Goal: Information Seeking & Learning: Learn about a topic

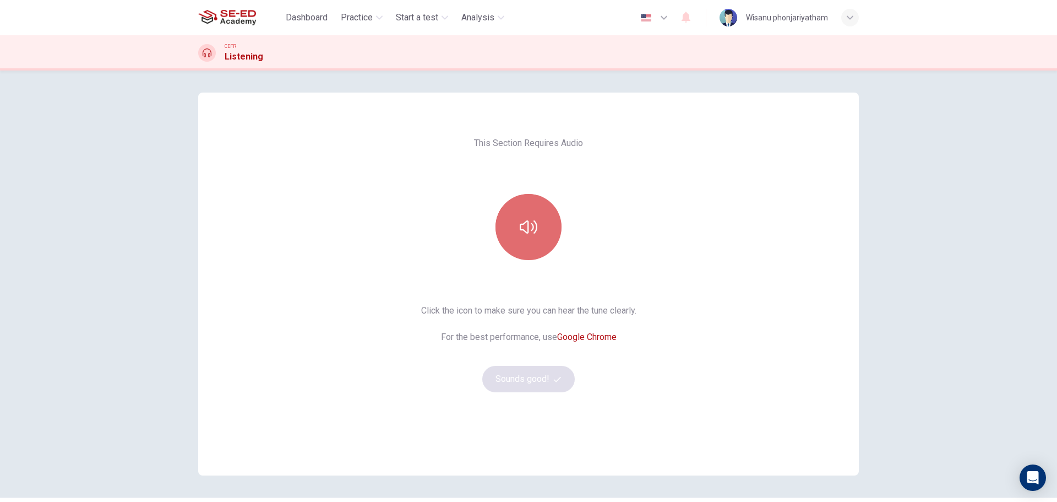
click at [523, 231] on icon "button" at bounding box center [529, 226] width 18 height 13
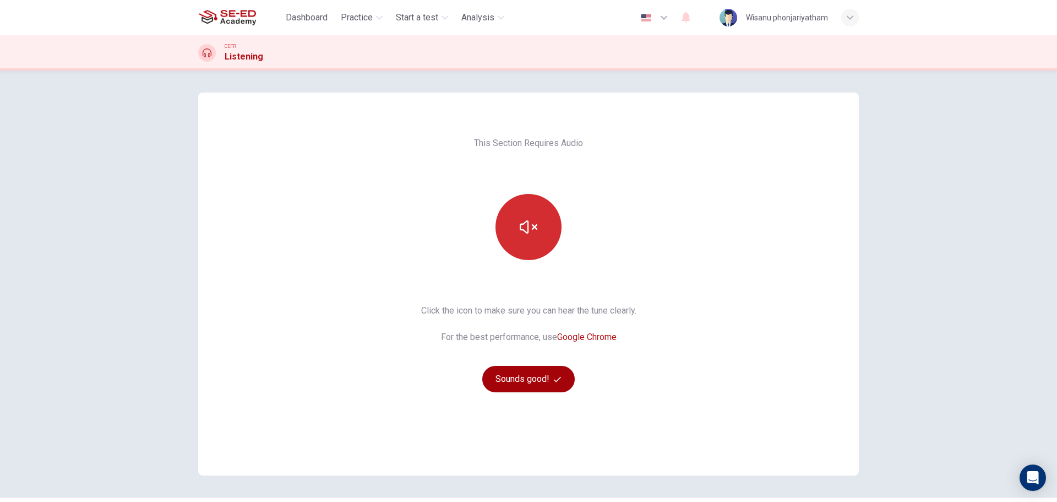
click at [539, 378] on button "Sounds good!" at bounding box center [528, 379] width 93 height 26
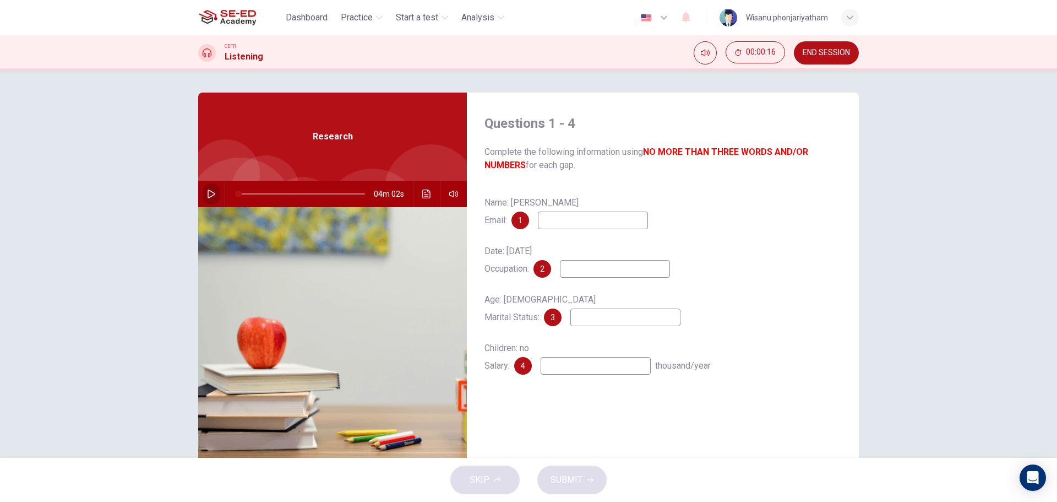
click at [211, 191] on icon "button" at bounding box center [211, 193] width 9 height 9
click at [799, 257] on div "Date: [DATE] Occupation: 2" at bounding box center [663, 259] width 357 height 35
click at [803, 293] on div "Age: [DEMOGRAPHIC_DATA] Marital Status: 3" at bounding box center [663, 308] width 357 height 35
click at [208, 195] on icon "button" at bounding box center [211, 194] width 6 height 7
click at [262, 193] on span at bounding box center [263, 194] width 7 height 7
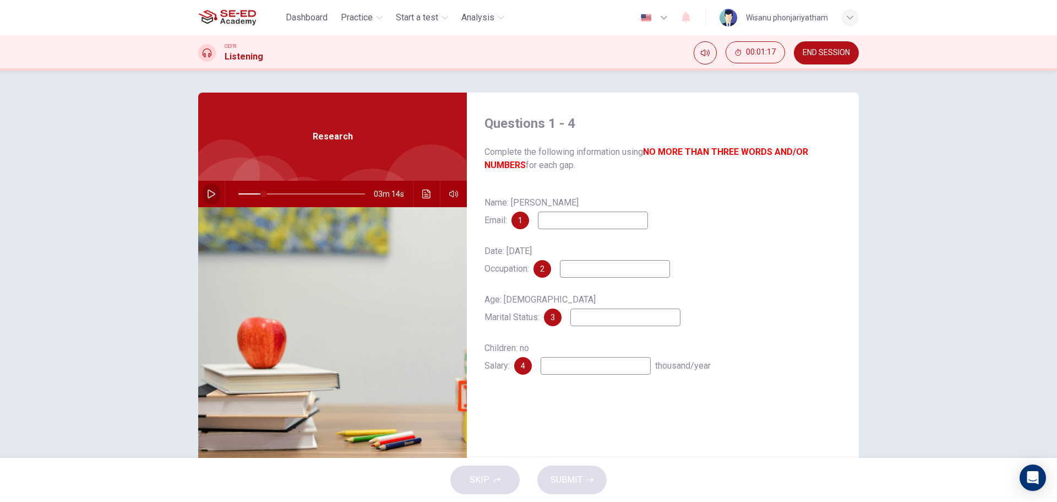
click at [207, 194] on icon "button" at bounding box center [211, 193] width 9 height 9
click at [207, 193] on icon "button" at bounding box center [211, 193] width 9 height 9
type input "22"
click at [561, 221] on input at bounding box center [593, 220] width 110 height 18
type input "u"
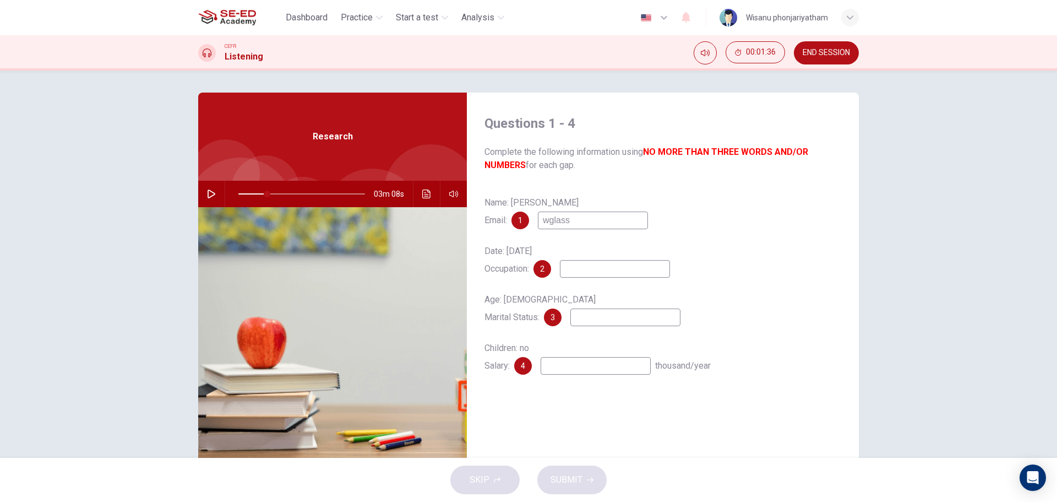
type input "wglass"
click at [207, 194] on icon "button" at bounding box center [211, 193] width 9 height 9
click at [262, 194] on span at bounding box center [265, 194] width 7 height 7
click at [204, 194] on button "button" at bounding box center [212, 194] width 18 height 26
type input "23"
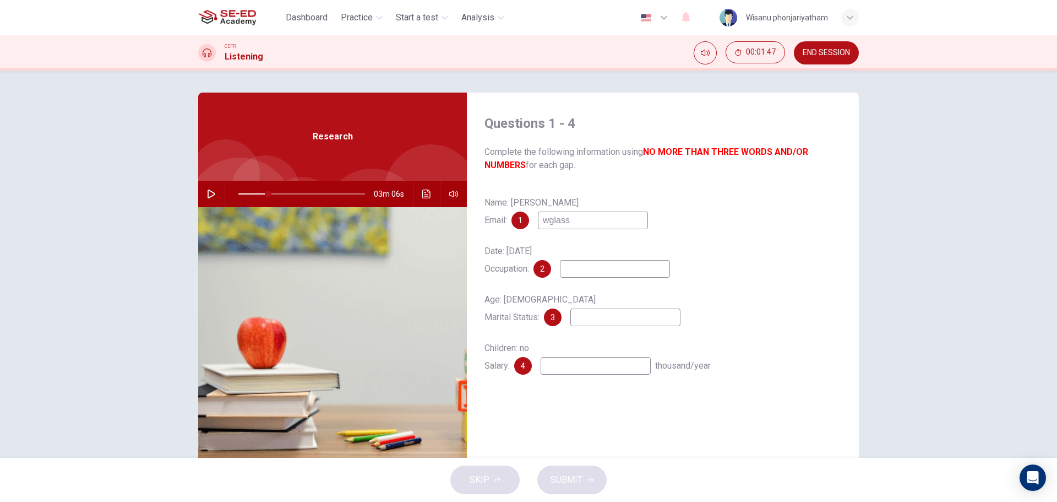
click at [581, 222] on input "wglass" at bounding box center [593, 220] width 110 height 18
type input "[EMAIL_ADDRESS][DOMAIN_NAME]"
click at [203, 198] on button "button" at bounding box center [212, 194] width 18 height 26
click at [577, 271] on input at bounding box center [615, 269] width 110 height 18
click at [210, 195] on icon "button" at bounding box center [211, 193] width 9 height 9
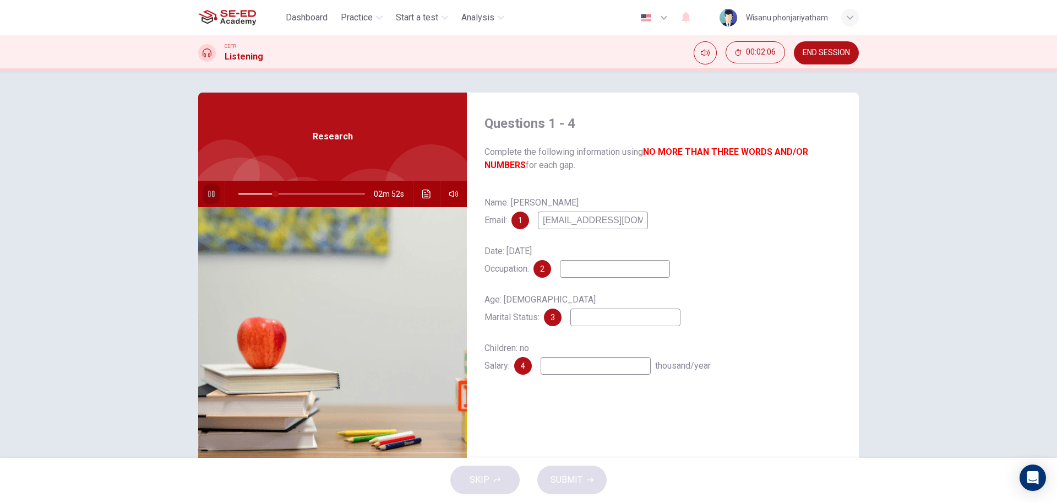
type input "29"
click at [600, 272] on input at bounding box center [615, 269] width 110 height 18
type input "serveral servant"
click at [203, 200] on button "button" at bounding box center [212, 194] width 18 height 26
click at [203, 195] on button "button" at bounding box center [212, 194] width 18 height 26
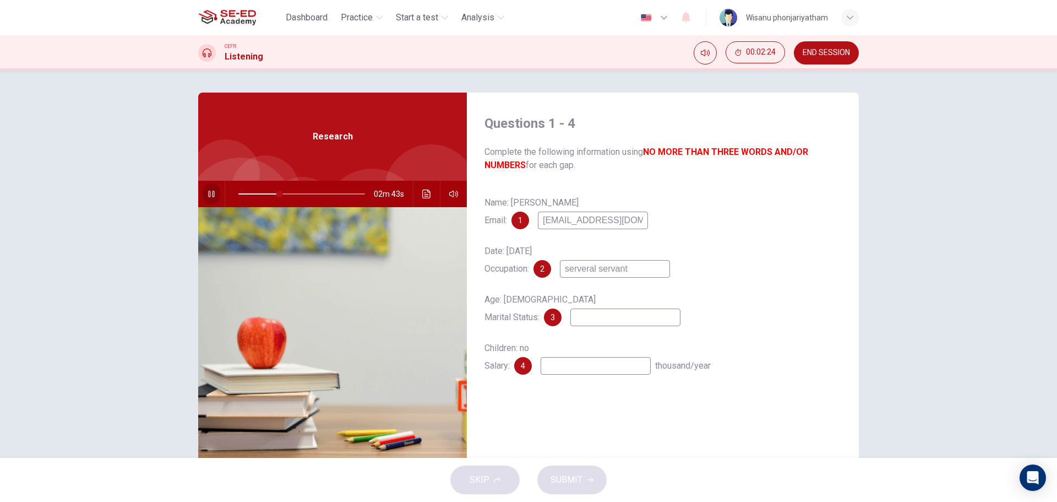
type input "32"
click at [584, 323] on input at bounding box center [626, 317] width 110 height 18
type input "single"
click at [210, 192] on icon "button" at bounding box center [212, 193] width 8 height 9
click at [578, 368] on input at bounding box center [596, 366] width 110 height 18
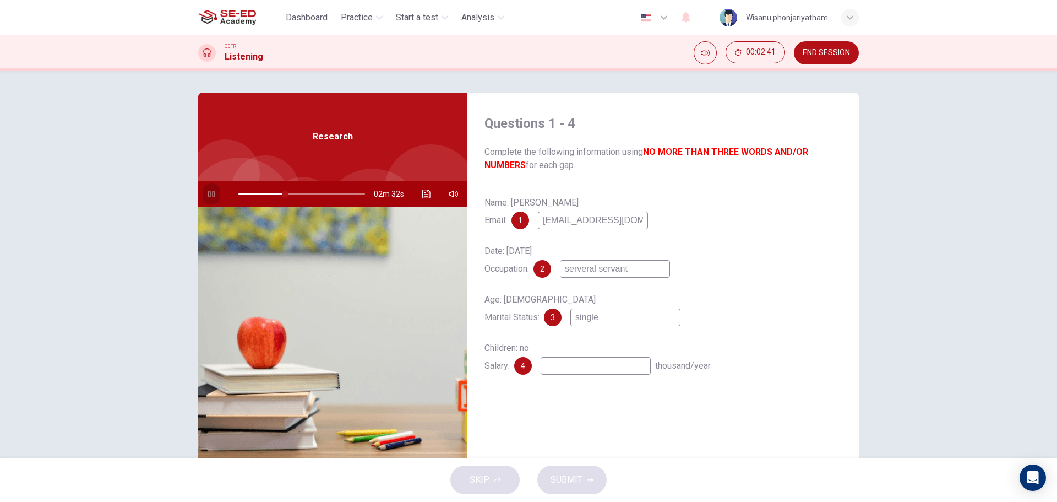
click at [207, 192] on icon "button" at bounding box center [211, 193] width 9 height 9
type input "37"
click at [549, 365] on input at bounding box center [596, 366] width 110 height 18
type input "n"
type input "37"
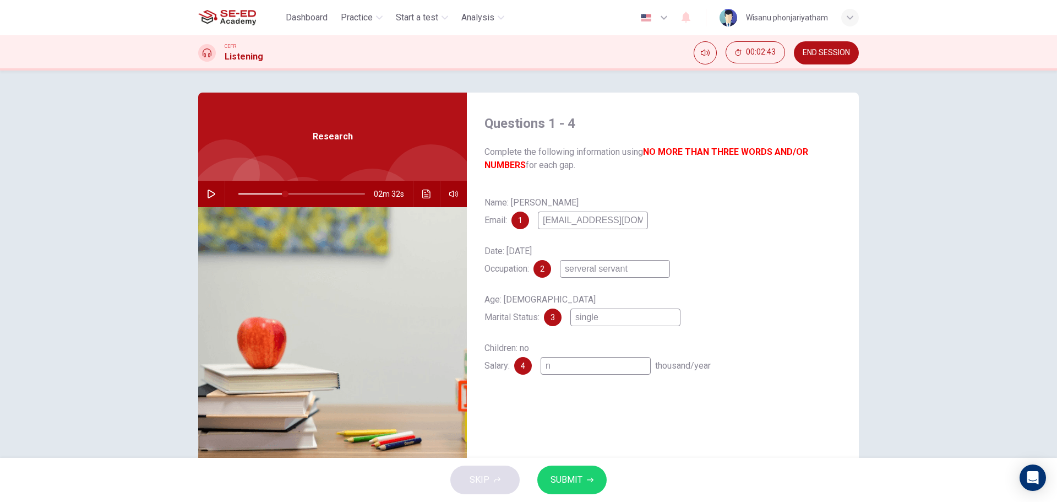
type input "no"
type input "37"
type input "no"
type input "37"
type input "no s"
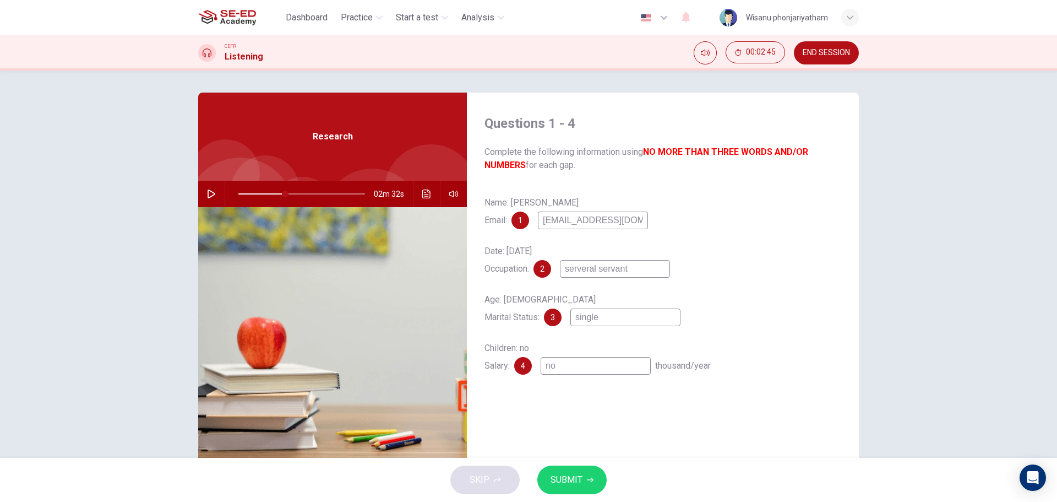
type input "37"
type input "no sa"
type input "37"
type input "no say"
type input "37"
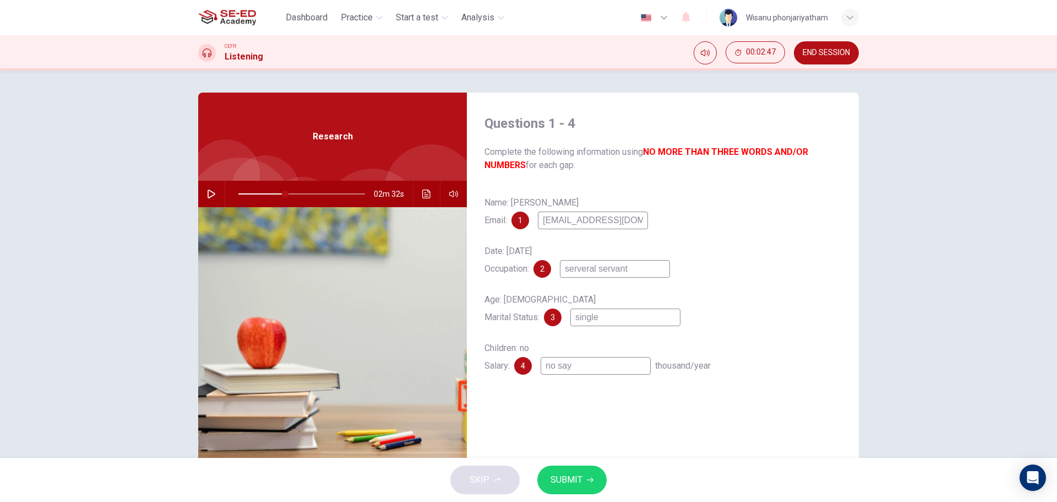
type input "no say"
click at [562, 485] on span "SUBMIT" at bounding box center [567, 479] width 32 height 15
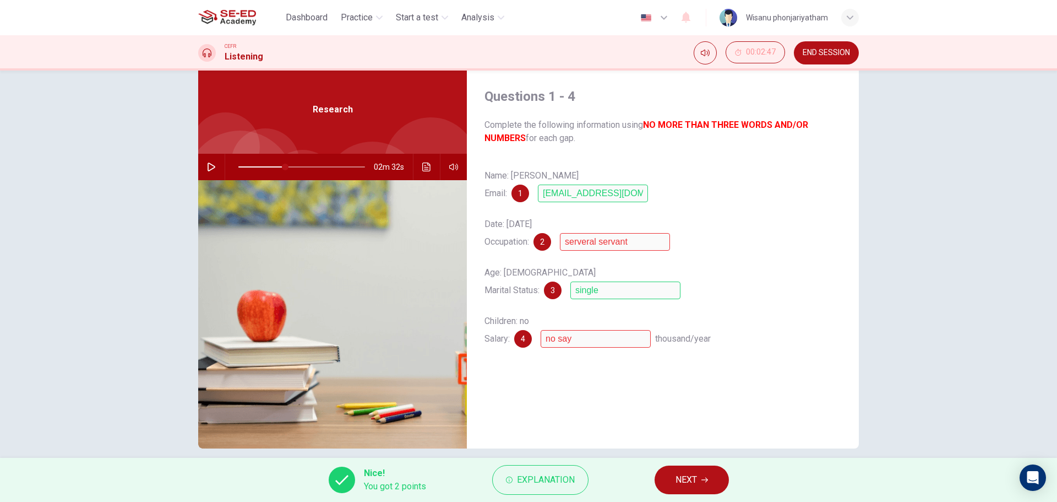
scroll to position [40, 0]
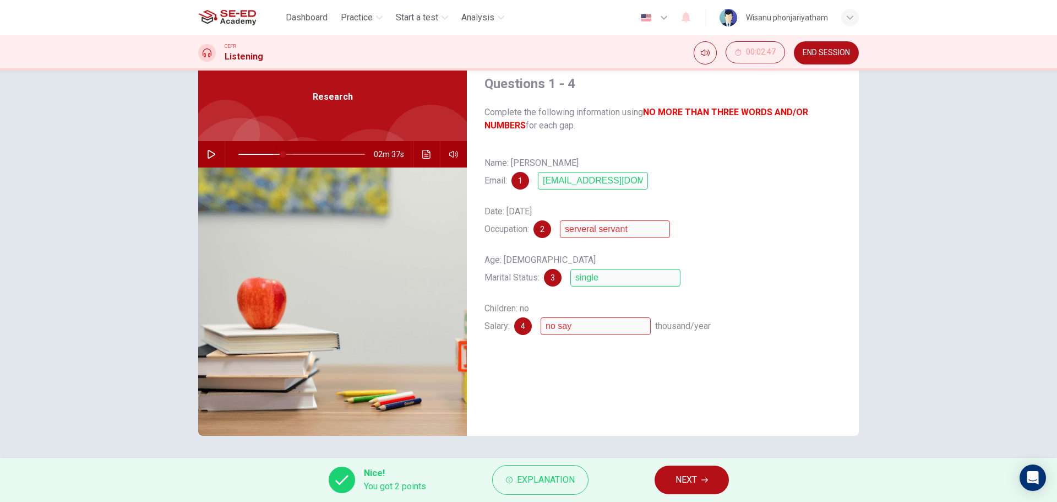
click at [280, 156] on span at bounding box center [283, 154] width 7 height 7
click at [208, 153] on icon "button" at bounding box center [211, 154] width 9 height 9
click at [276, 156] on span at bounding box center [279, 154] width 7 height 7
drag, startPoint x: 276, startPoint y: 153, endPoint x: 270, endPoint y: 156, distance: 7.4
click at [270, 156] on span at bounding box center [272, 154] width 7 height 7
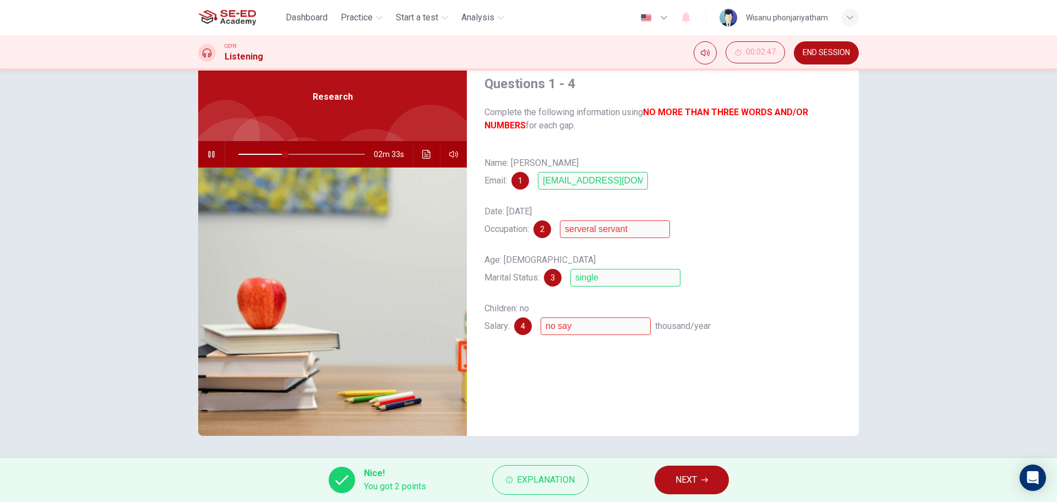
click at [204, 159] on button "button" at bounding box center [212, 154] width 18 height 26
click at [523, 480] on span "Explanation" at bounding box center [546, 479] width 58 height 15
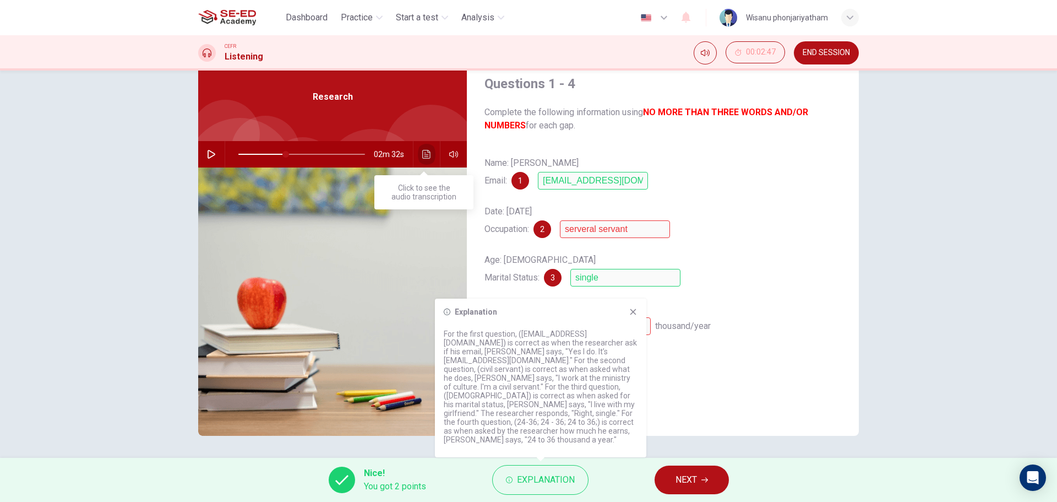
click at [427, 155] on icon "Click to see the audio transcription" at bounding box center [426, 154] width 9 height 9
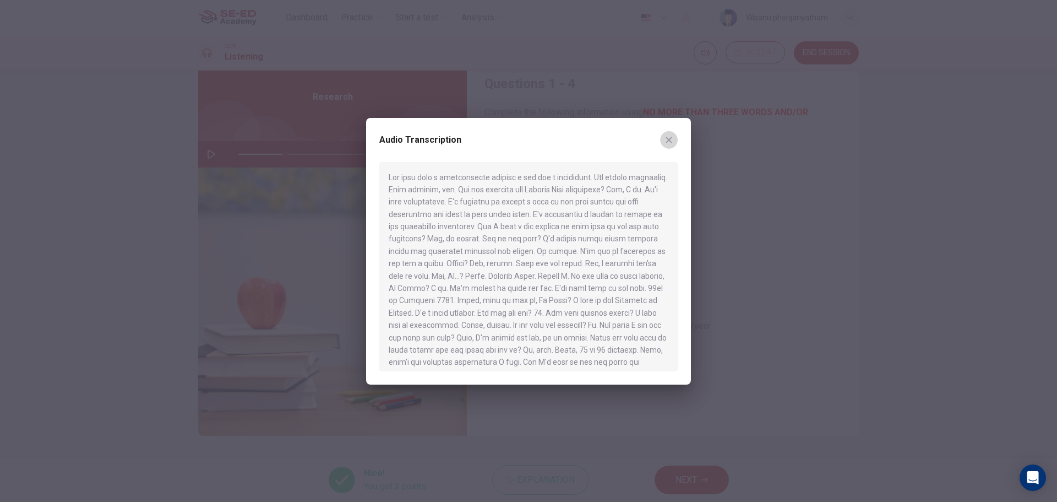
click at [670, 143] on icon "button" at bounding box center [669, 139] width 9 height 9
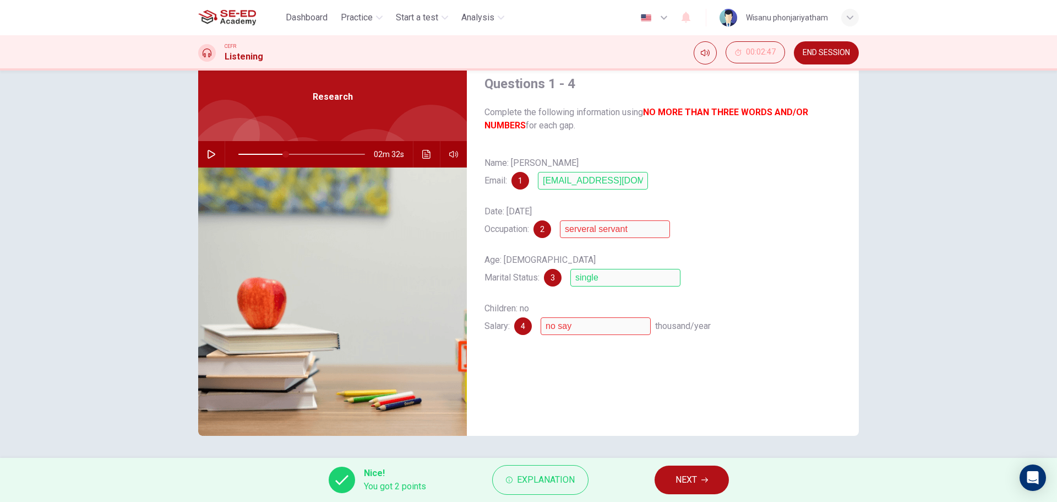
click at [203, 154] on button "button" at bounding box center [212, 154] width 18 height 26
click at [690, 479] on span "NEXT" at bounding box center [686, 479] width 21 height 15
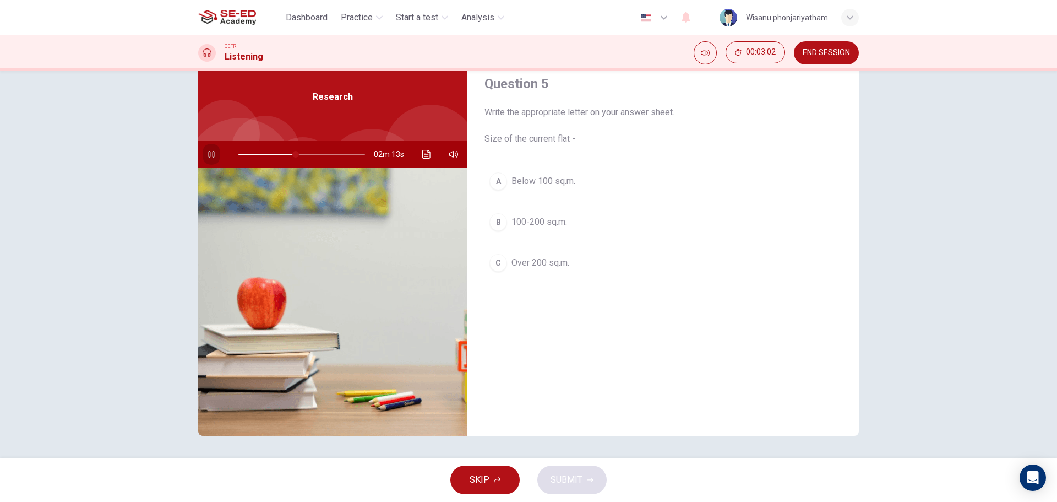
click at [208, 154] on icon "button" at bounding box center [211, 154] width 6 height 7
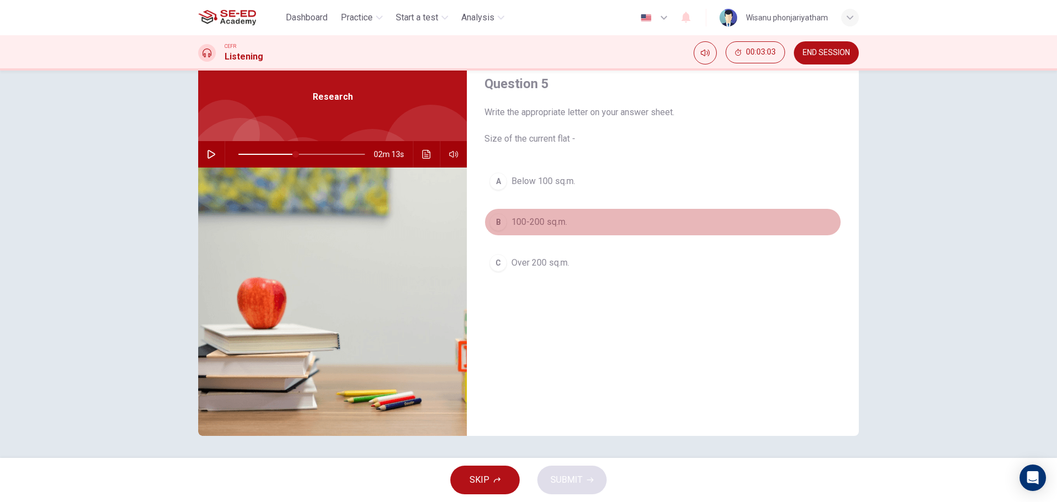
click at [497, 222] on div "B" at bounding box center [499, 222] width 18 height 18
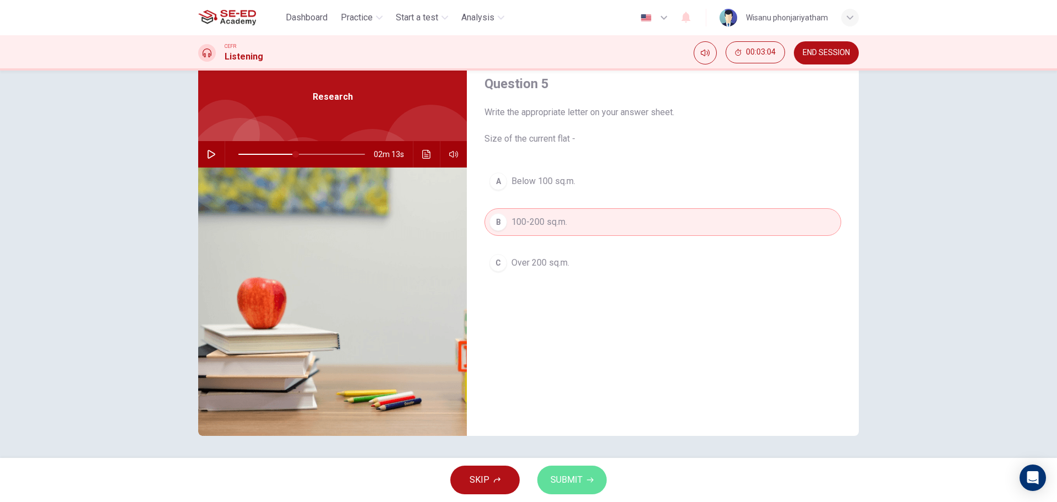
click at [582, 477] on button "SUBMIT" at bounding box center [571, 479] width 69 height 29
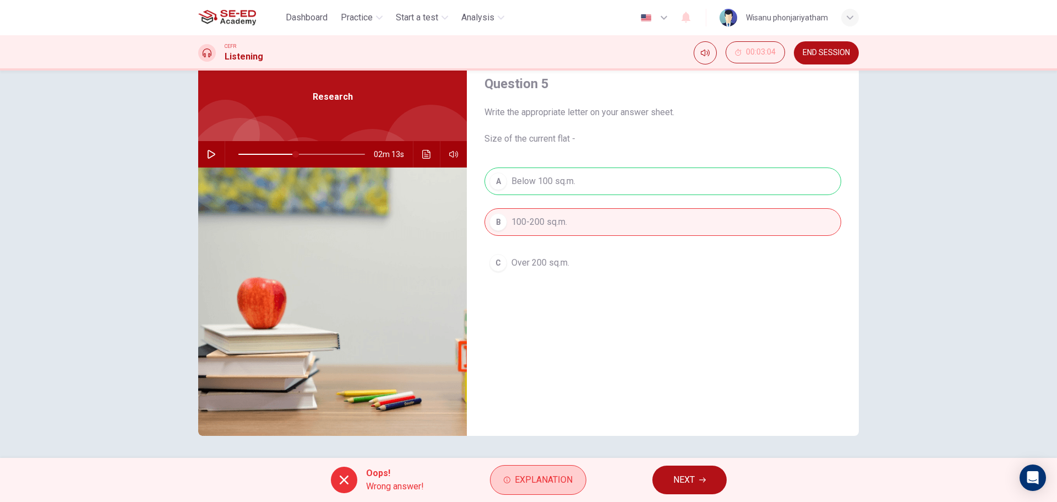
click at [556, 479] on span "Explanation" at bounding box center [544, 479] width 58 height 15
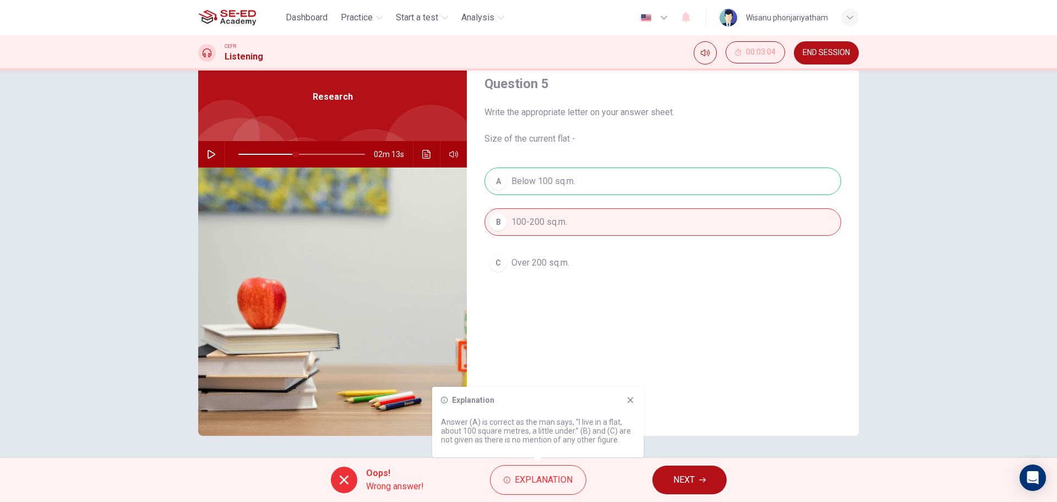
click at [208, 151] on icon "button" at bounding box center [212, 154] width 8 height 9
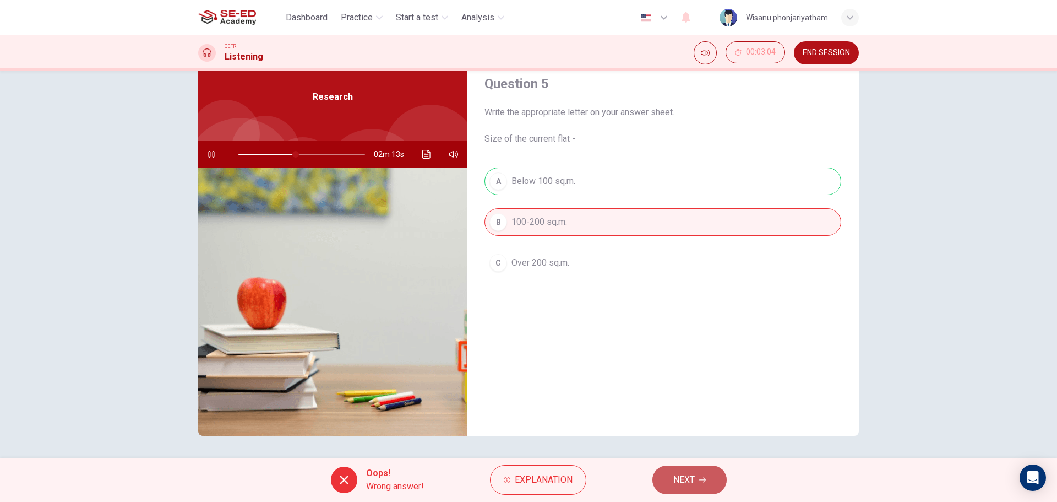
click at [695, 481] on span "NEXT" at bounding box center [684, 479] width 21 height 15
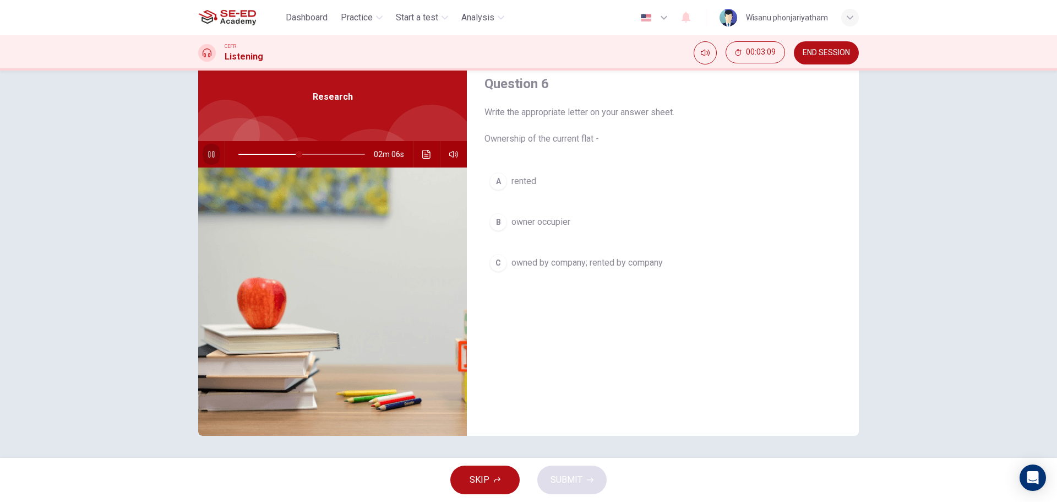
click at [203, 156] on button "button" at bounding box center [212, 154] width 18 height 26
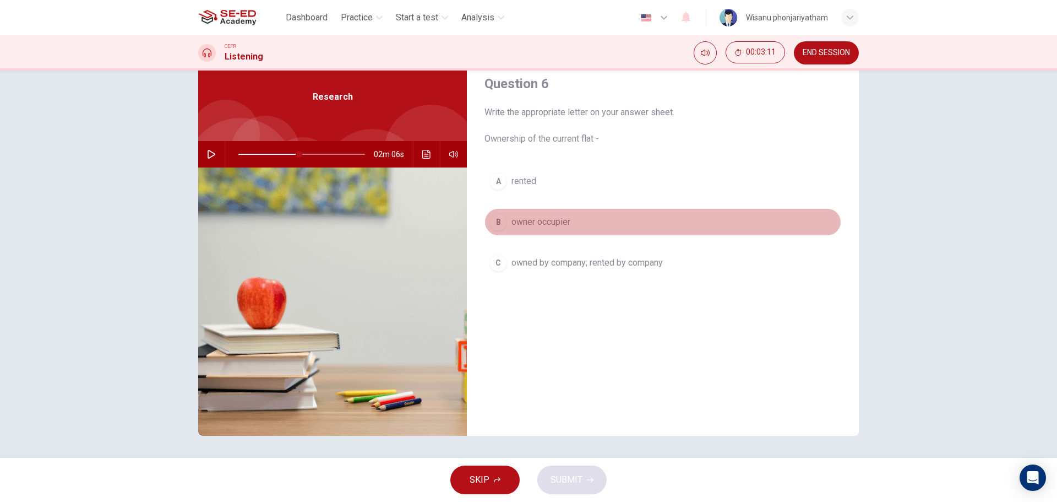
click at [534, 224] on span "owner occupier" at bounding box center [541, 221] width 59 height 13
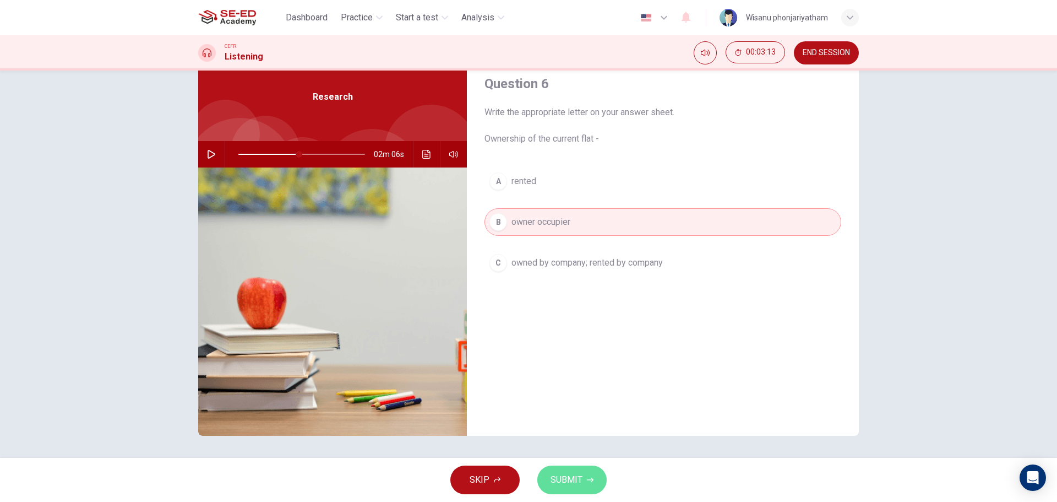
click at [580, 473] on span "SUBMIT" at bounding box center [567, 479] width 32 height 15
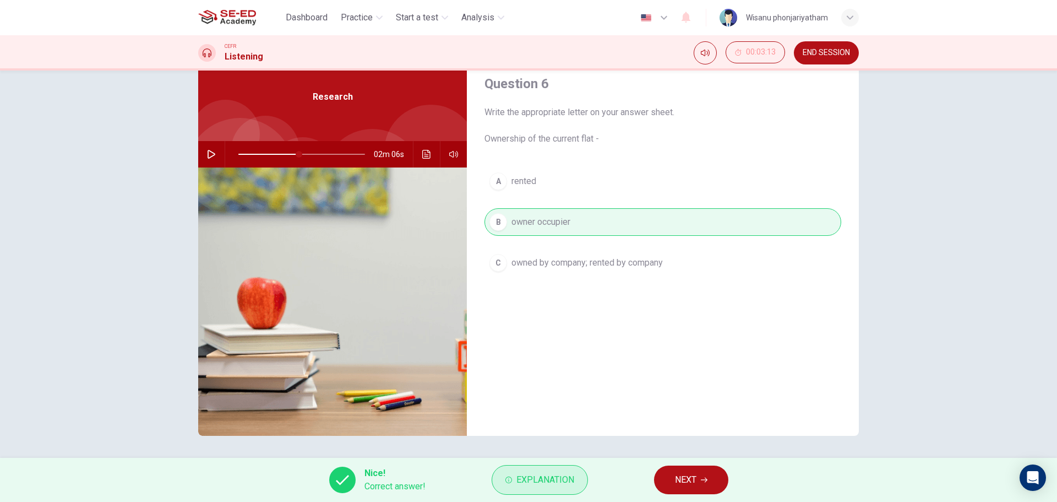
click at [543, 480] on span "Explanation" at bounding box center [546, 479] width 58 height 15
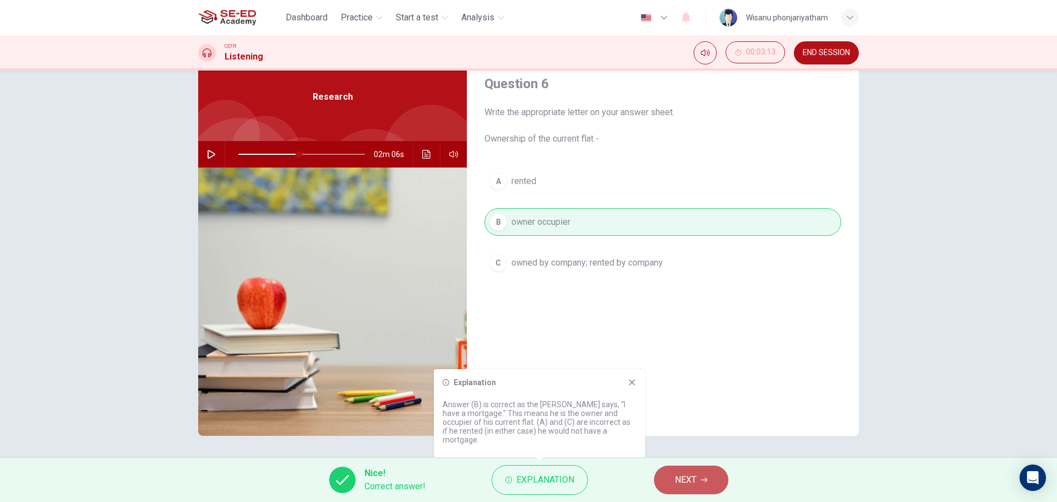
click at [705, 476] on button "NEXT" at bounding box center [691, 479] width 74 height 29
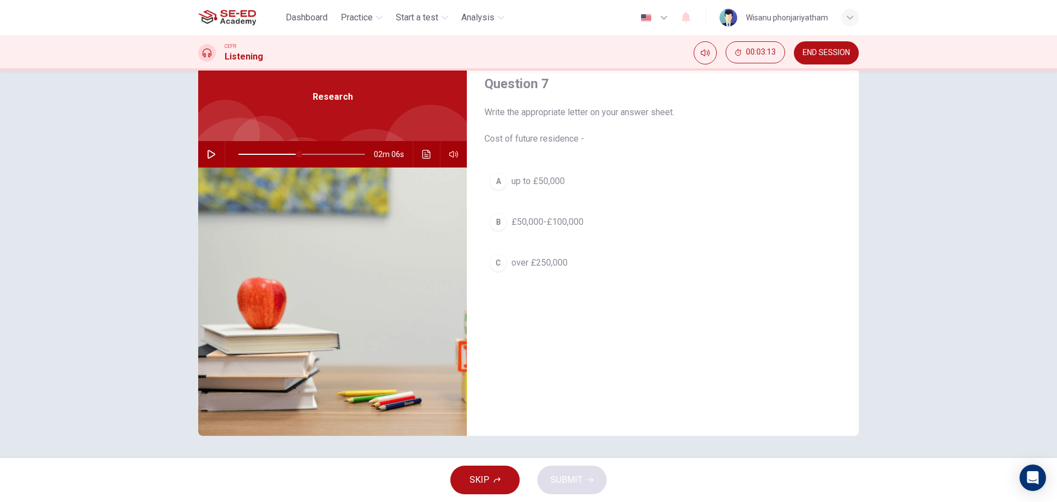
click at [199, 153] on div "02m 06s" at bounding box center [332, 154] width 269 height 26
click at [207, 160] on button "button" at bounding box center [212, 154] width 18 height 26
click at [208, 156] on icon "button" at bounding box center [211, 154] width 9 height 9
click at [200, 165] on div "01m 51s" at bounding box center [332, 154] width 269 height 26
click at [204, 158] on button "button" at bounding box center [212, 154] width 18 height 26
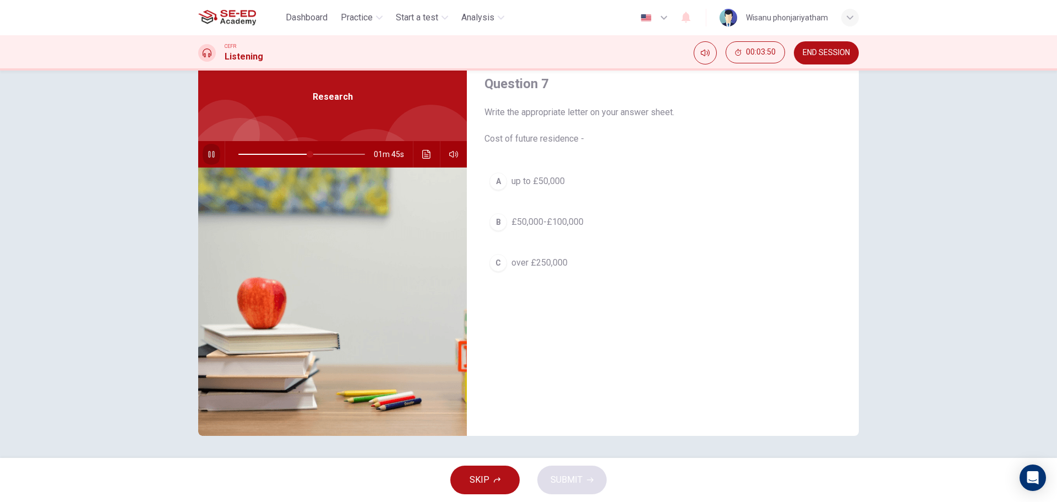
click at [204, 158] on button "button" at bounding box center [212, 154] width 18 height 26
drag, startPoint x: 305, startPoint y: 154, endPoint x: 300, endPoint y: 155, distance: 5.6
click at [300, 155] on span at bounding box center [301, 154] width 7 height 7
click at [207, 156] on icon "button" at bounding box center [211, 154] width 9 height 9
click at [210, 159] on button "button" at bounding box center [212, 154] width 18 height 26
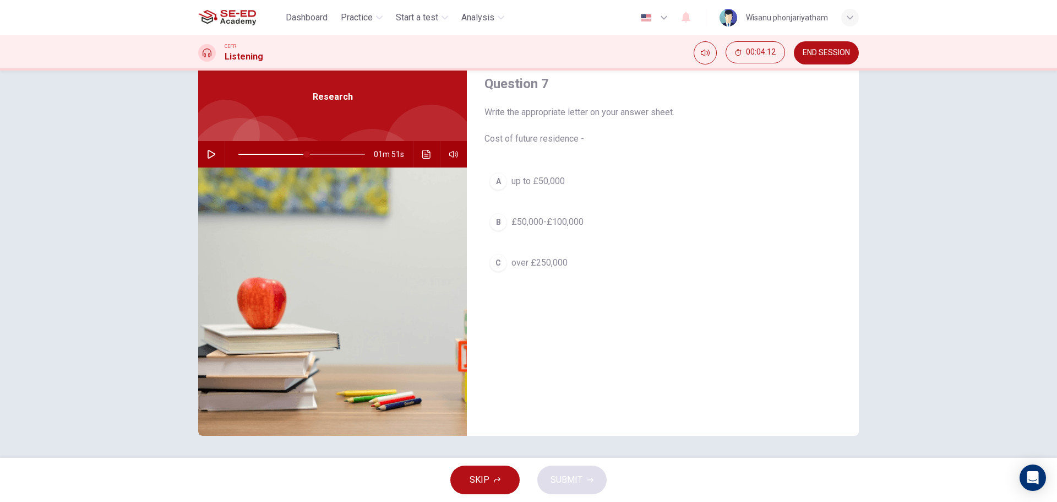
click at [207, 156] on icon "button" at bounding box center [211, 154] width 9 height 9
click at [203, 155] on button "button" at bounding box center [212, 154] width 18 height 26
click at [207, 154] on icon "button" at bounding box center [211, 154] width 9 height 9
click at [203, 151] on button "button" at bounding box center [212, 154] width 18 height 26
click at [425, 151] on icon "Click to see the audio transcription" at bounding box center [426, 154] width 9 height 9
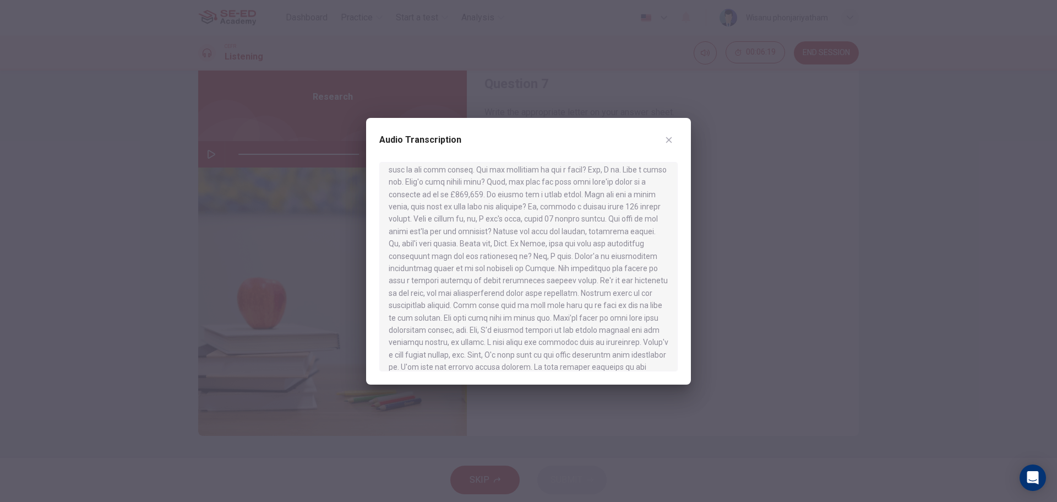
scroll to position [187, 0]
click at [666, 143] on icon "button" at bounding box center [669, 139] width 9 height 9
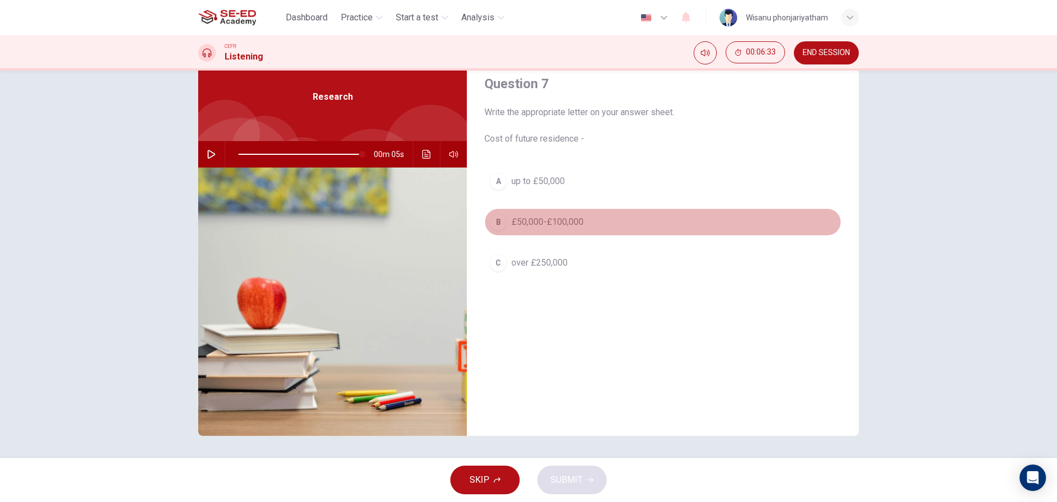
click at [495, 219] on div "B" at bounding box center [499, 222] width 18 height 18
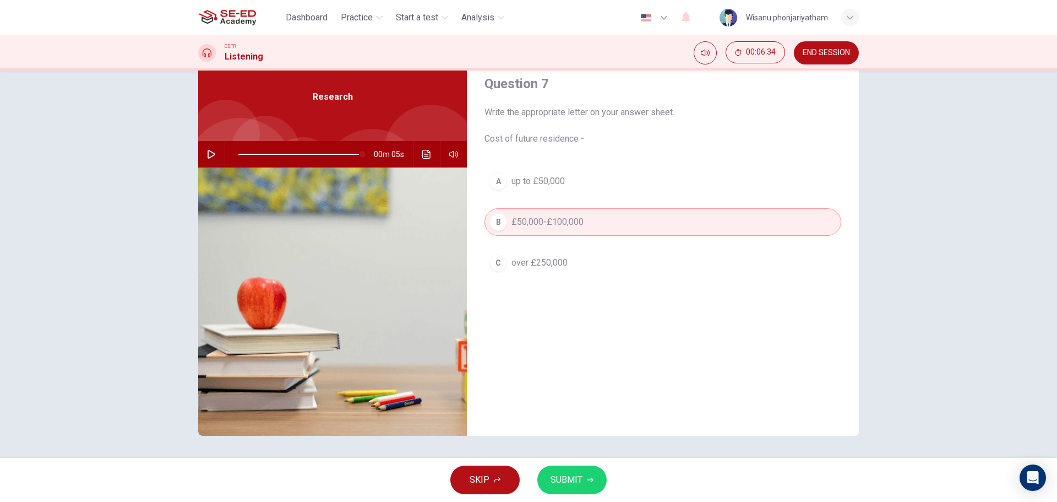
click at [582, 487] on button "SUBMIT" at bounding box center [571, 479] width 69 height 29
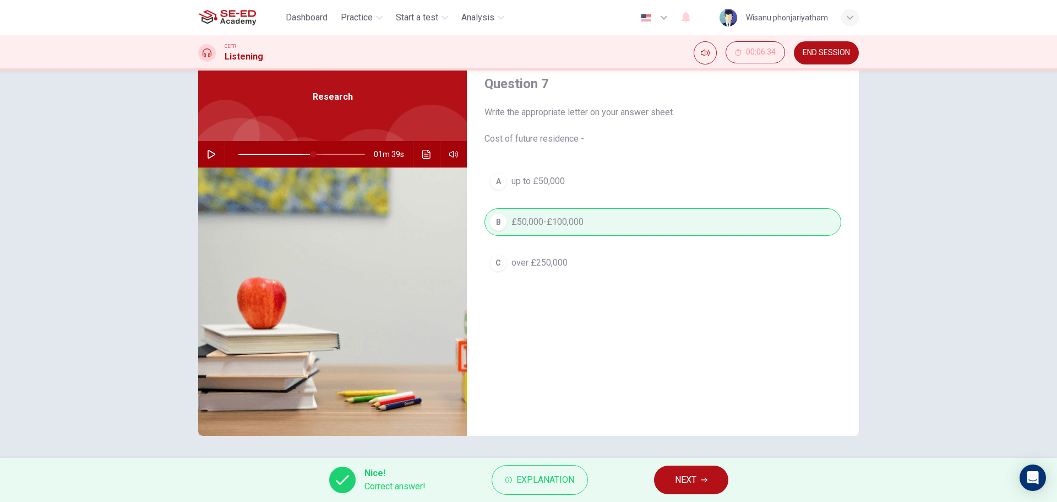
drag, startPoint x: 356, startPoint y: 151, endPoint x: 311, endPoint y: 159, distance: 45.8
click at [311, 158] on span at bounding box center [313, 154] width 7 height 7
click at [207, 153] on icon "button" at bounding box center [211, 154] width 9 height 9
click at [208, 153] on icon "button" at bounding box center [211, 154] width 6 height 7
click at [211, 154] on icon "button" at bounding box center [211, 154] width 9 height 9
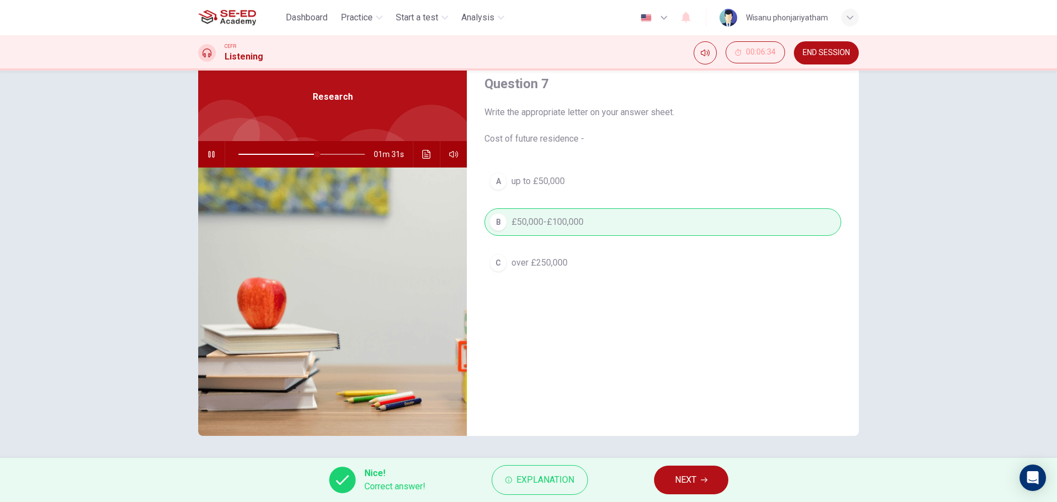
click at [704, 480] on icon "button" at bounding box center [704, 479] width 7 height 7
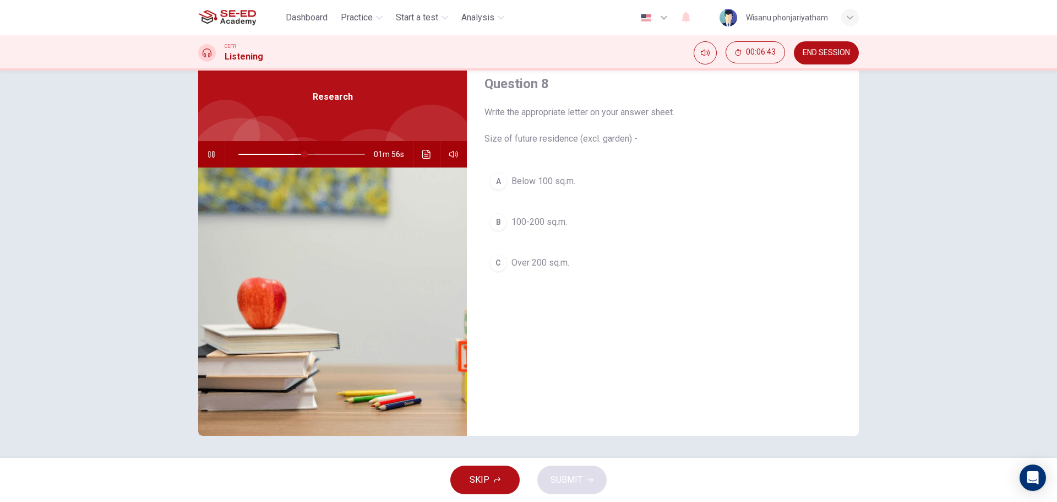
drag, startPoint x: 317, startPoint y: 154, endPoint x: 302, endPoint y: 155, distance: 15.5
click at [302, 155] on span at bounding box center [304, 154] width 7 height 7
click at [299, 155] on span at bounding box center [301, 154] width 7 height 7
click at [208, 154] on icon "button" at bounding box center [211, 154] width 6 height 7
click at [424, 154] on icon "Click to see the audio transcription" at bounding box center [426, 154] width 9 height 9
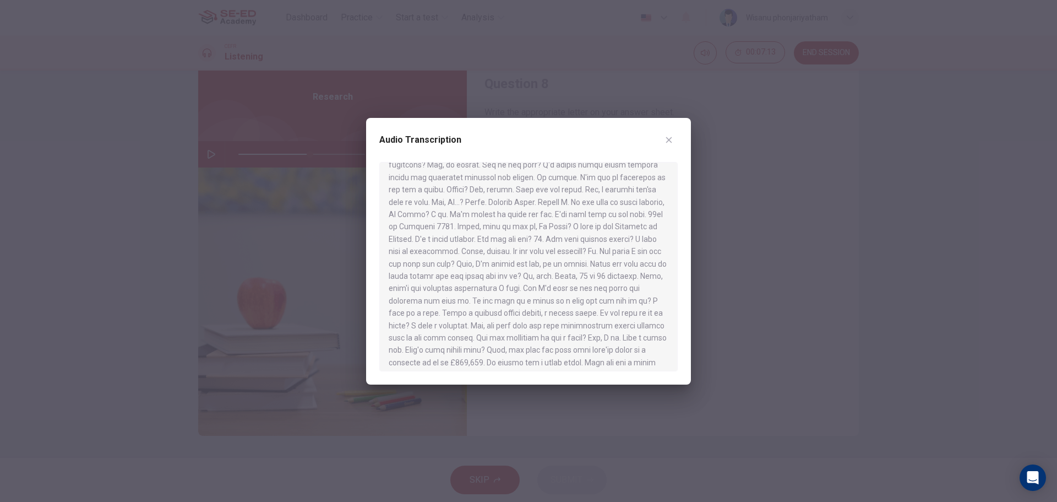
scroll to position [110, 0]
click at [671, 139] on icon "button" at bounding box center [669, 139] width 9 height 9
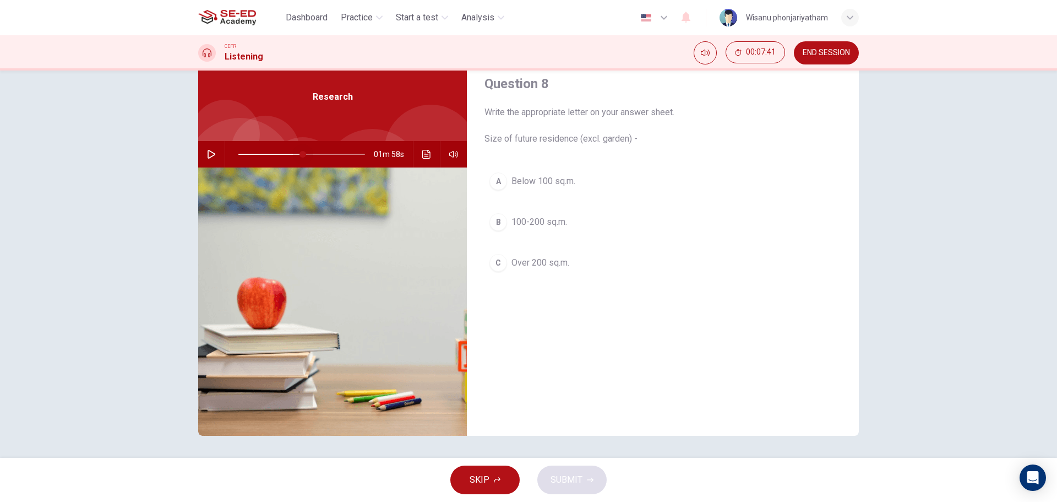
drag, startPoint x: 307, startPoint y: 156, endPoint x: 301, endPoint y: 155, distance: 6.1
click at [301, 155] on span at bounding box center [303, 154] width 7 height 7
click at [203, 153] on button "button" at bounding box center [212, 154] width 18 height 26
click at [203, 159] on button "button" at bounding box center [212, 154] width 18 height 26
drag, startPoint x: 306, startPoint y: 156, endPoint x: 299, endPoint y: 156, distance: 7.2
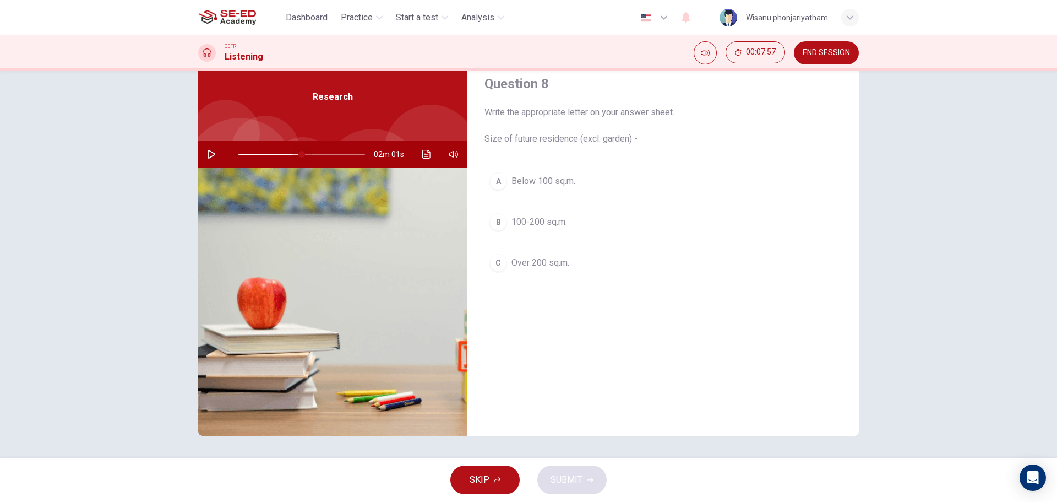
click at [299, 156] on span at bounding box center [301, 154] width 7 height 7
click at [208, 155] on icon "button" at bounding box center [211, 154] width 9 height 9
click at [207, 153] on icon "button" at bounding box center [211, 154] width 9 height 9
click at [422, 152] on icon "Click to see the audio transcription" at bounding box center [426, 154] width 9 height 9
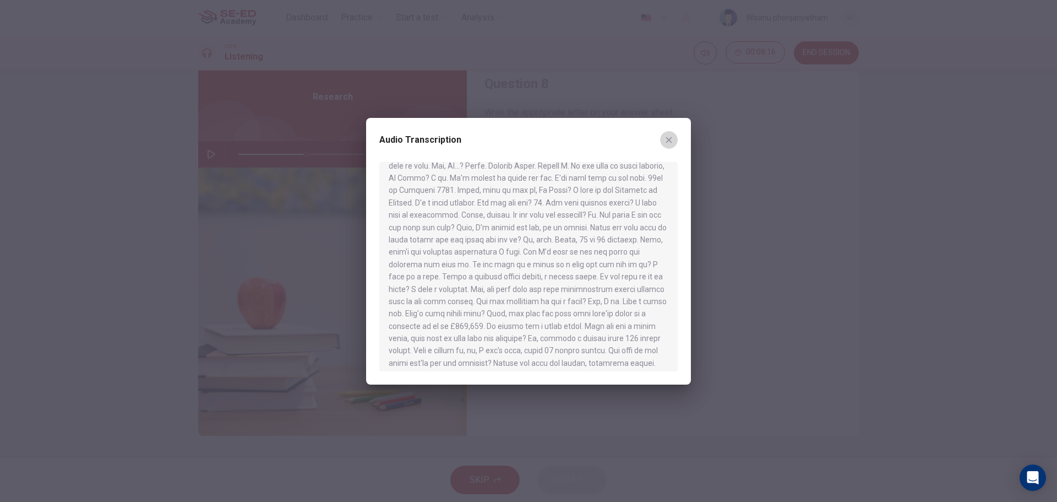
click at [666, 142] on icon "button" at bounding box center [669, 139] width 9 height 9
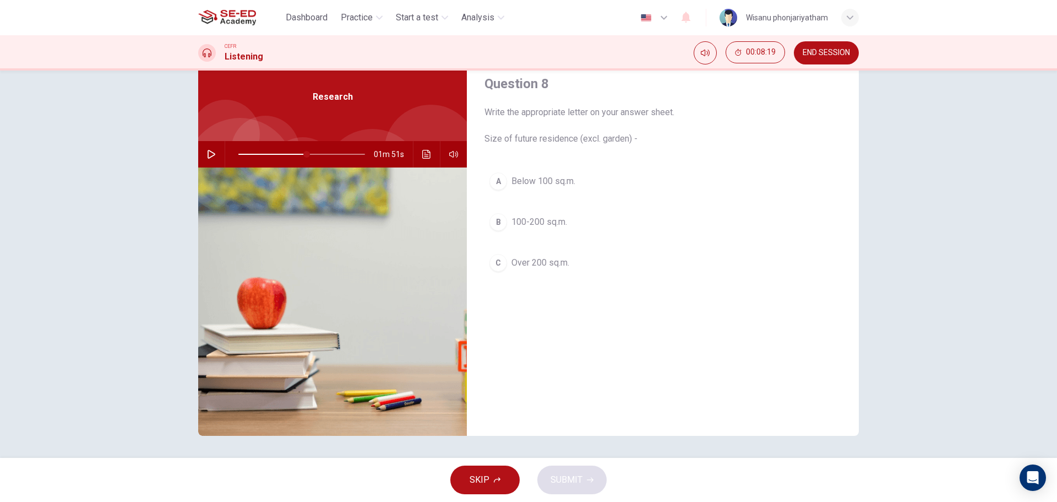
click at [207, 156] on icon "button" at bounding box center [211, 154] width 9 height 9
click at [495, 222] on div "B" at bounding box center [499, 222] width 18 height 18
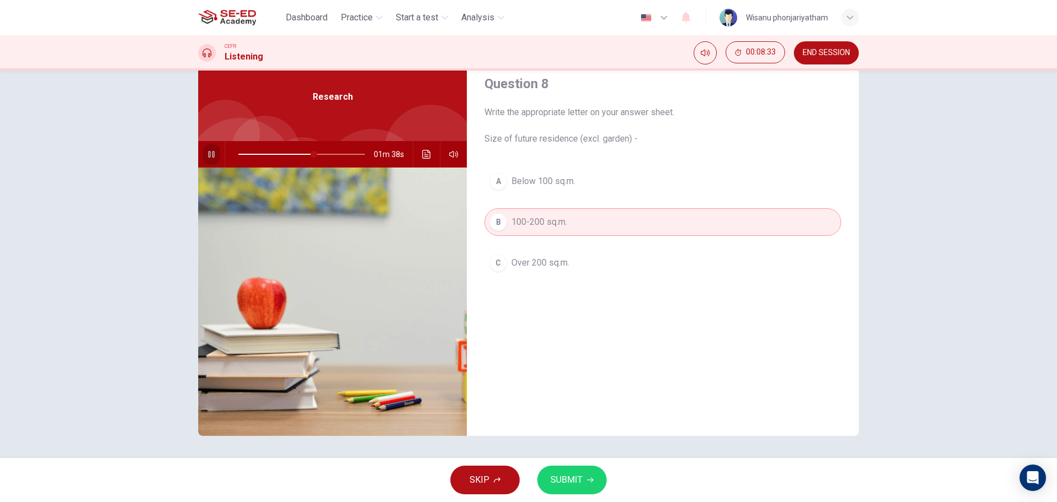
click at [207, 155] on icon "button" at bounding box center [211, 154] width 9 height 9
click at [426, 158] on icon "Click to see the audio transcription" at bounding box center [426, 154] width 8 height 9
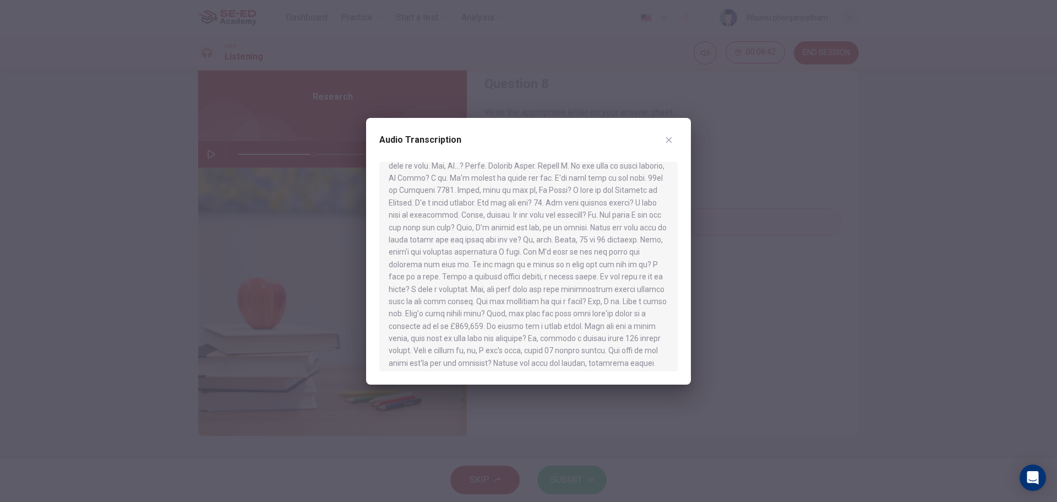
click at [667, 139] on icon "button" at bounding box center [669, 139] width 9 height 9
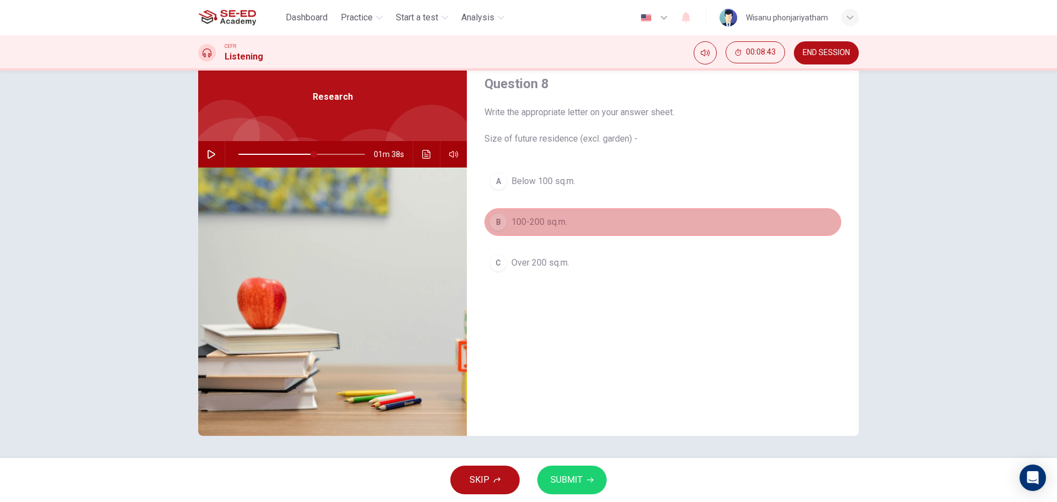
click at [562, 220] on span "100-200 sq.m." at bounding box center [540, 221] width 56 height 13
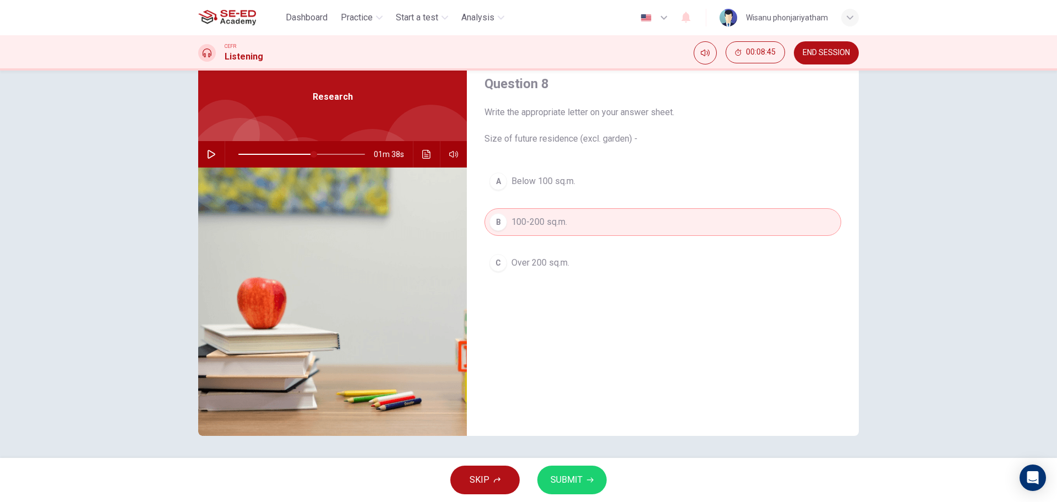
click at [572, 481] on span "SUBMIT" at bounding box center [567, 479] width 32 height 15
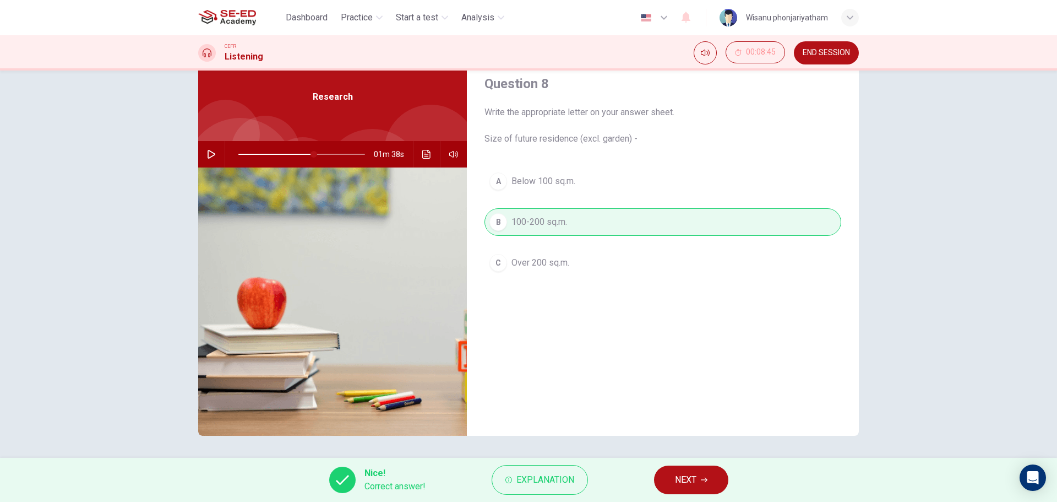
click at [686, 479] on span "NEXT" at bounding box center [685, 479] width 21 height 15
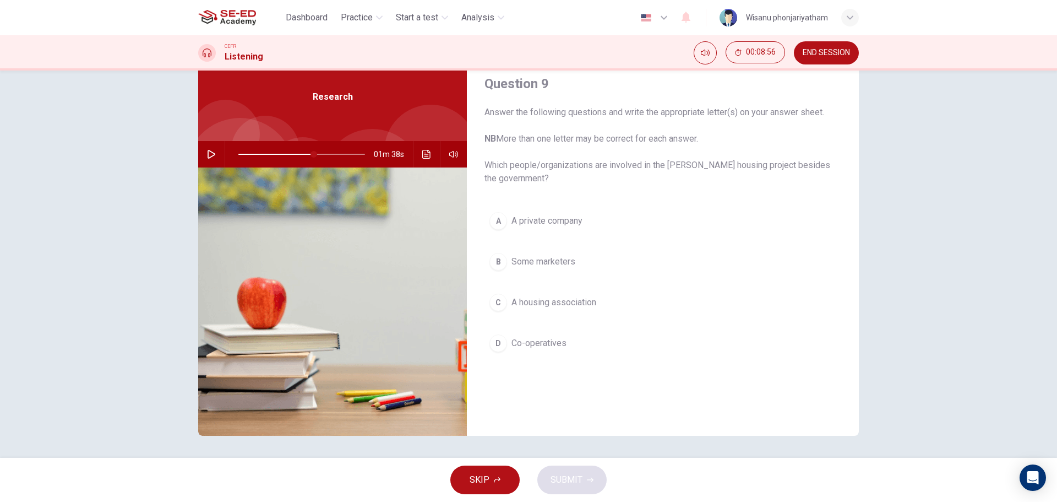
drag, startPoint x: 681, startPoint y: 167, endPoint x: 723, endPoint y: 167, distance: 41.9
click at [723, 167] on span "Answer the following questions and write the appropriate letter(s) on your answ…" at bounding box center [663, 145] width 357 height 79
click at [207, 159] on button "button" at bounding box center [212, 154] width 18 height 26
click at [207, 153] on icon "button" at bounding box center [211, 154] width 9 height 9
click at [194, 155] on div "Question 9 Answer the following questions and write the appropriate letter(s) o…" at bounding box center [529, 244] width 696 height 383
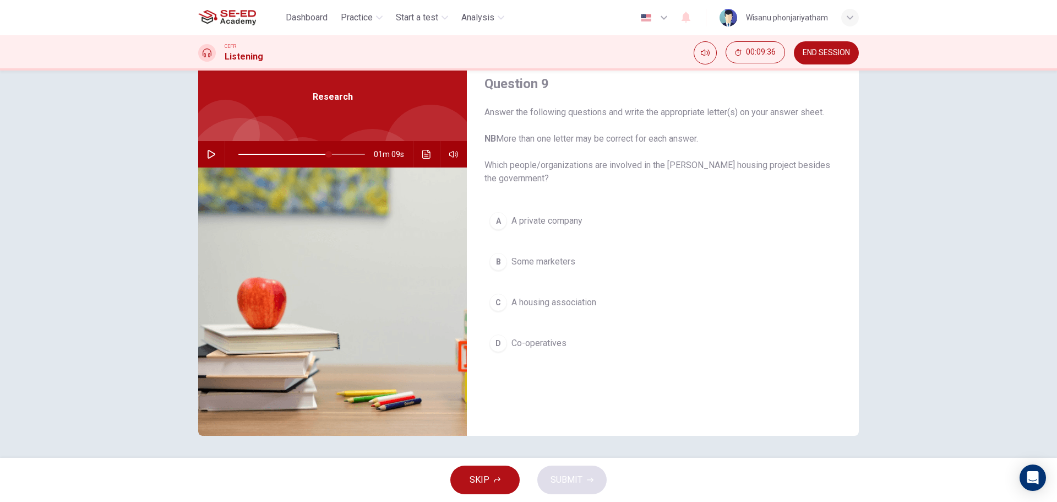
click at [208, 153] on icon "button" at bounding box center [212, 154] width 8 height 9
click at [208, 154] on icon "button" at bounding box center [211, 154] width 9 height 9
click at [558, 222] on span "A private company" at bounding box center [547, 220] width 71 height 13
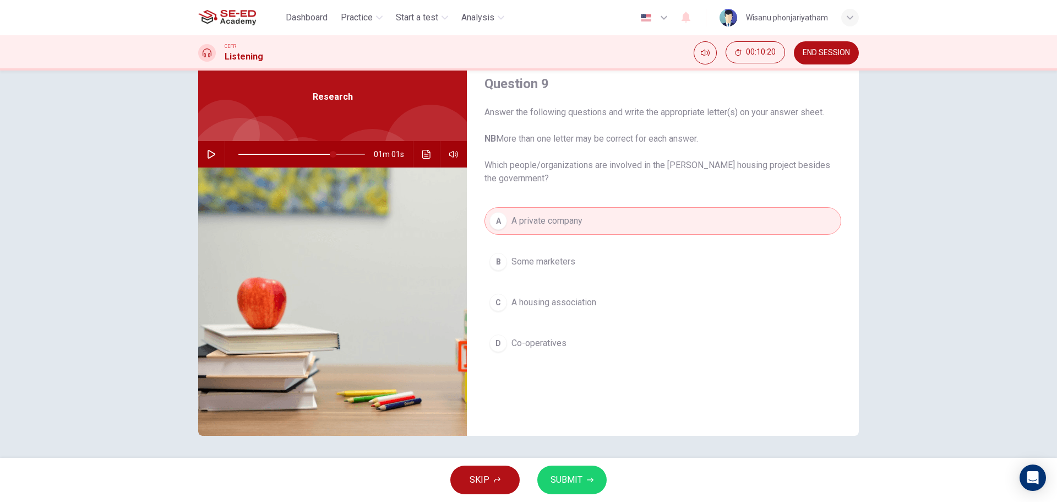
click at [574, 475] on span "SUBMIT" at bounding box center [567, 479] width 32 height 15
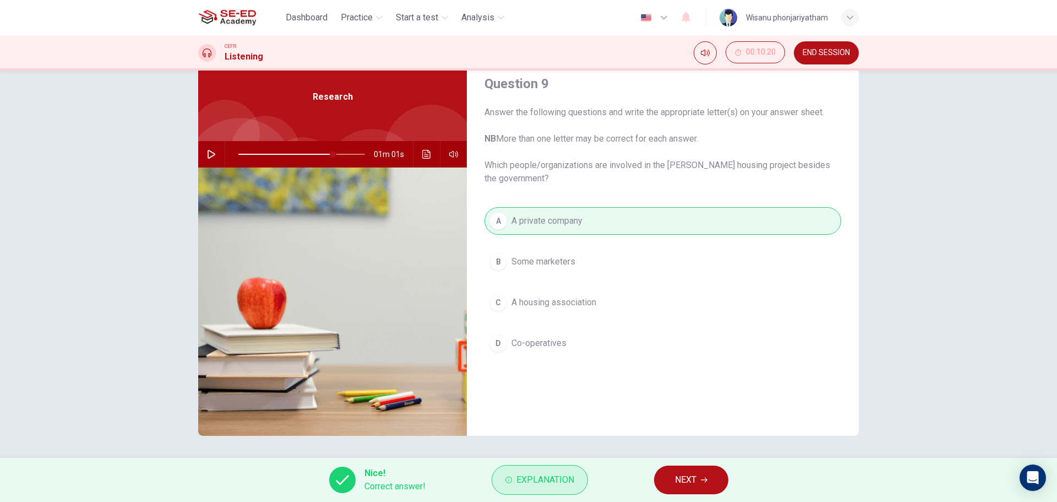
click at [518, 481] on span "Explanation" at bounding box center [546, 479] width 58 height 15
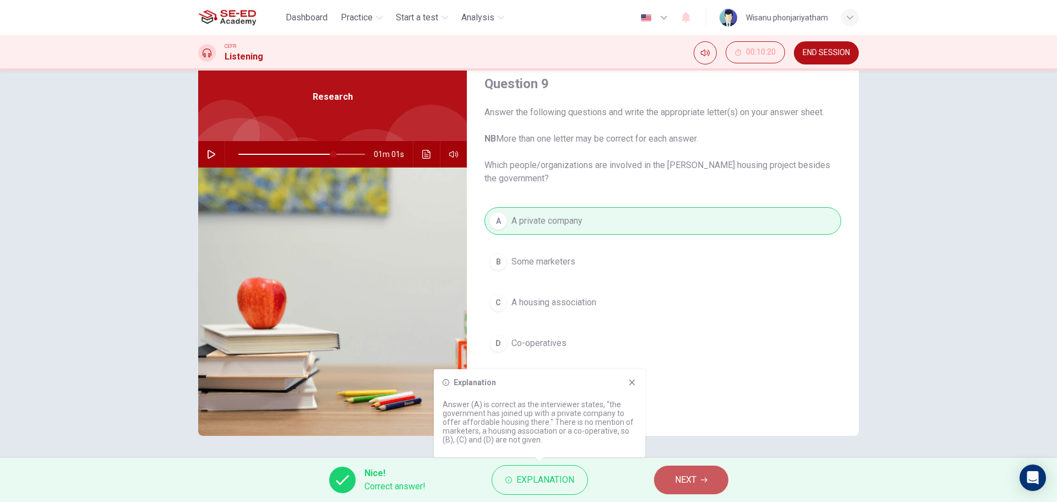
click at [686, 473] on span "NEXT" at bounding box center [685, 479] width 21 height 15
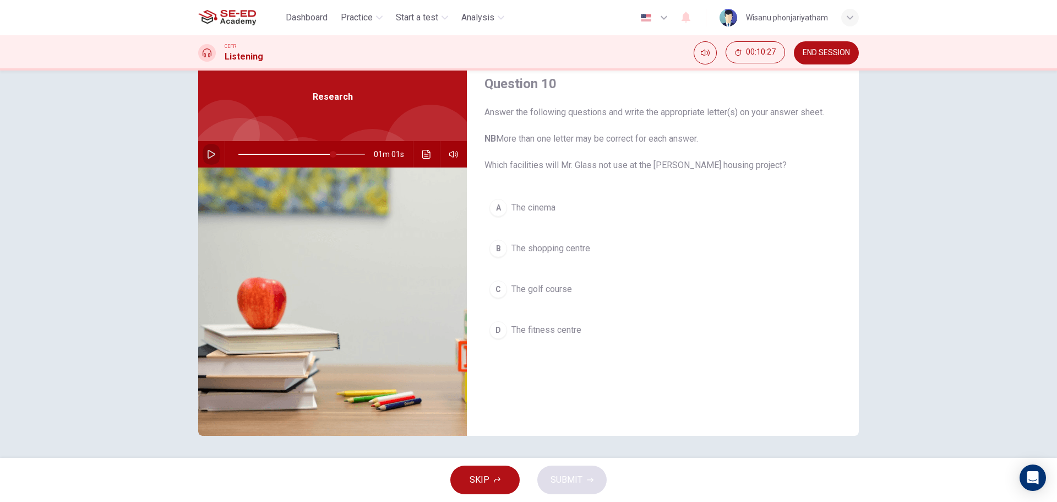
click at [208, 158] on icon "button" at bounding box center [212, 154] width 8 height 9
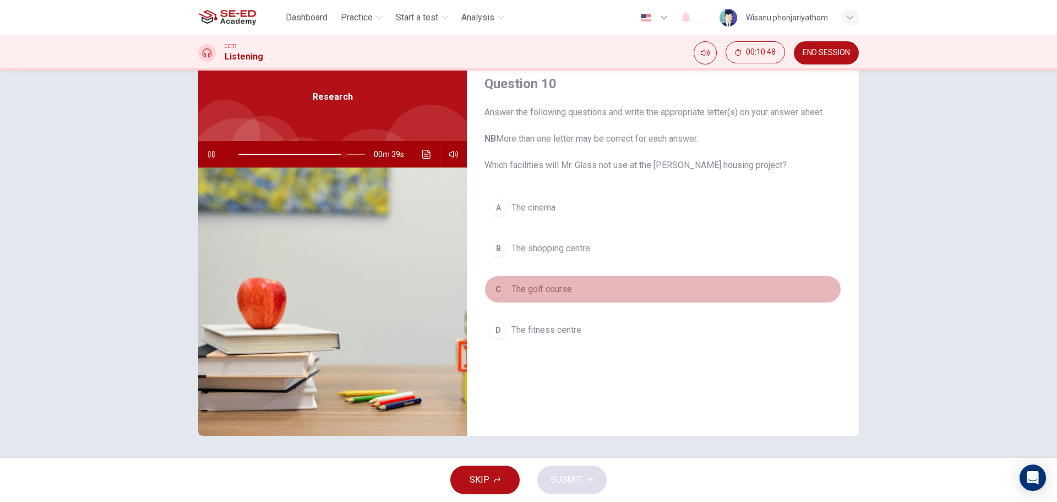
click at [544, 284] on span "The golf course" at bounding box center [542, 289] width 61 height 13
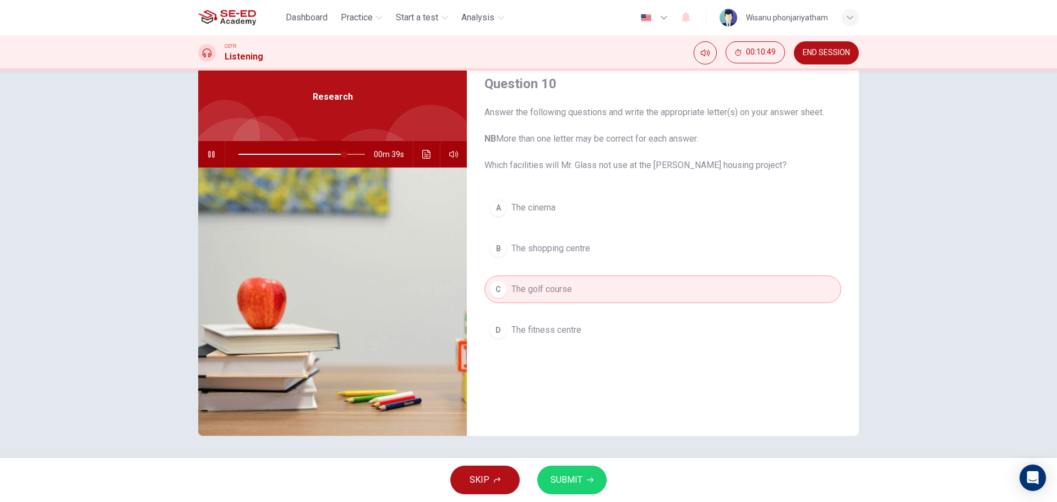
click at [573, 479] on span "SUBMIT" at bounding box center [567, 479] width 32 height 15
type input "84"
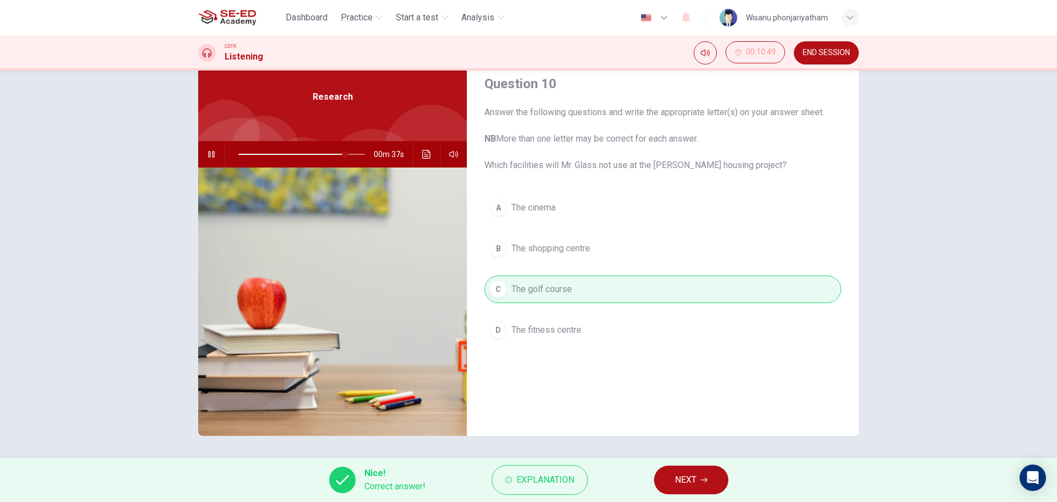
click at [681, 482] on span "NEXT" at bounding box center [685, 479] width 21 height 15
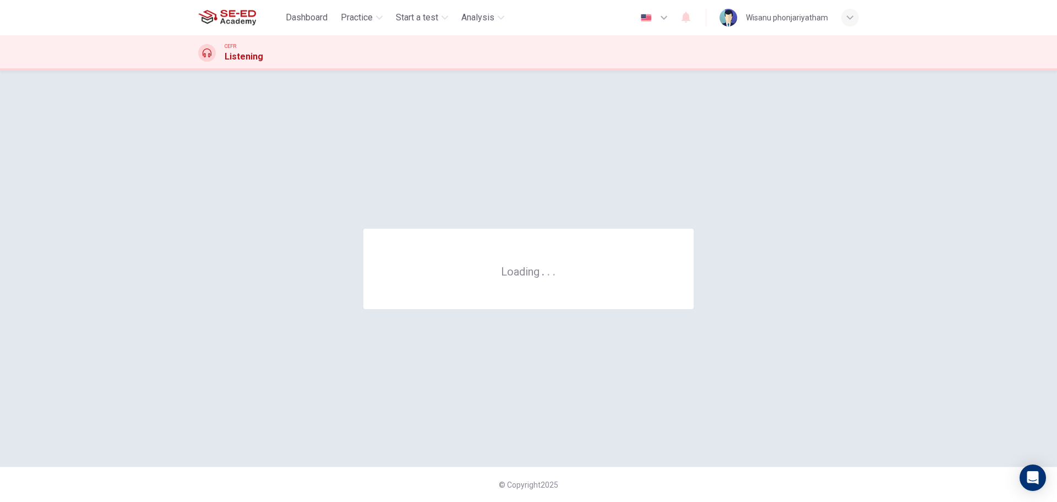
scroll to position [0, 0]
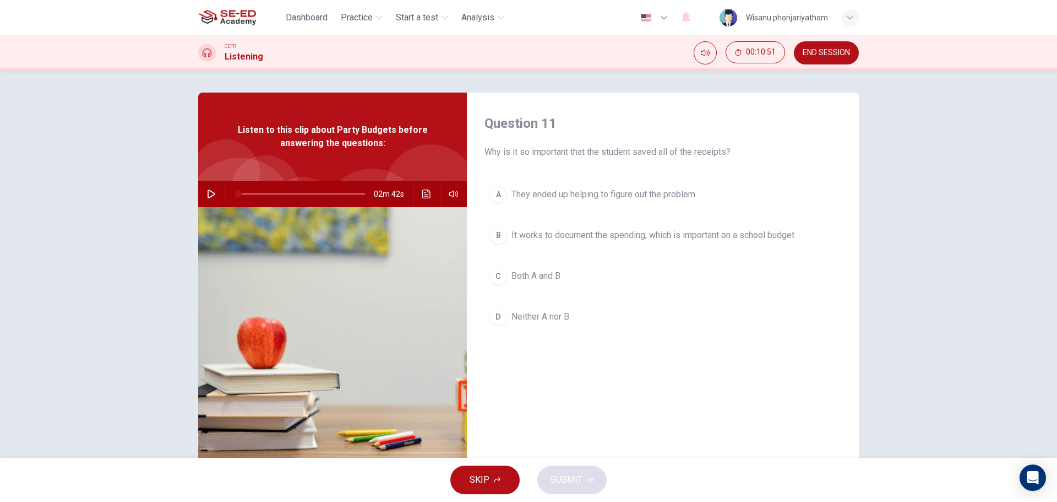
click at [834, 48] on span "END SESSION" at bounding box center [826, 52] width 47 height 9
